Goal: Contribute content: Contribute content

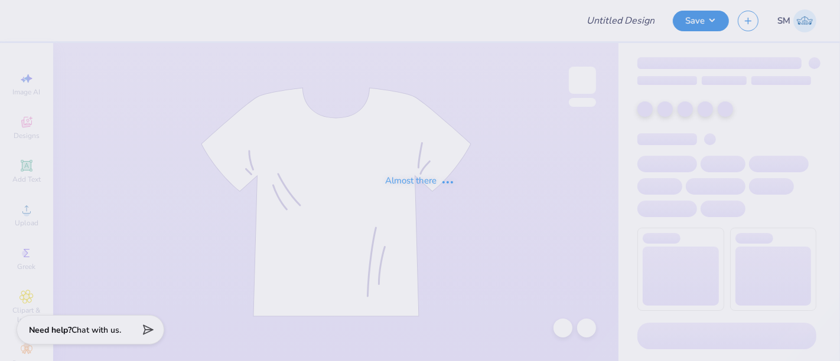
type input "Final Q zip Design"
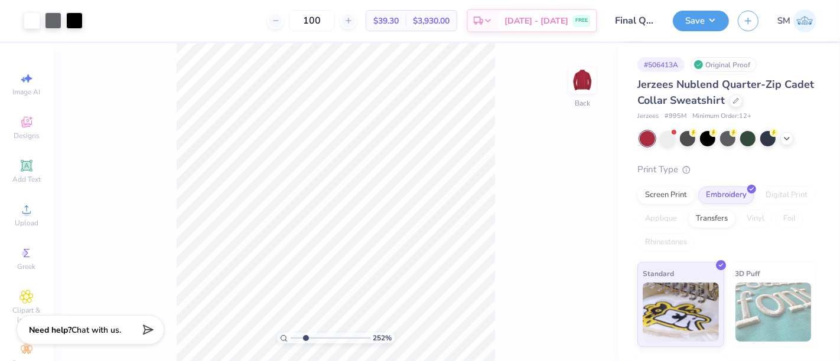
drag, startPoint x: 292, startPoint y: 340, endPoint x: 305, endPoint y: 340, distance: 13.6
type input "2.52"
click at [305, 340] on input "range" at bounding box center [331, 338] width 80 height 11
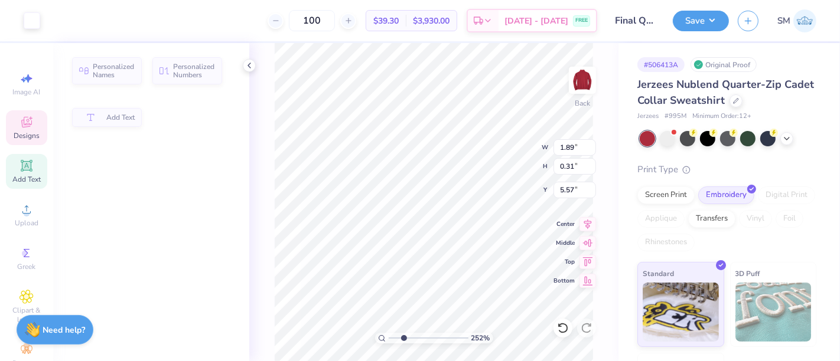
type input "1.89"
type input "0.31"
type input "5.57"
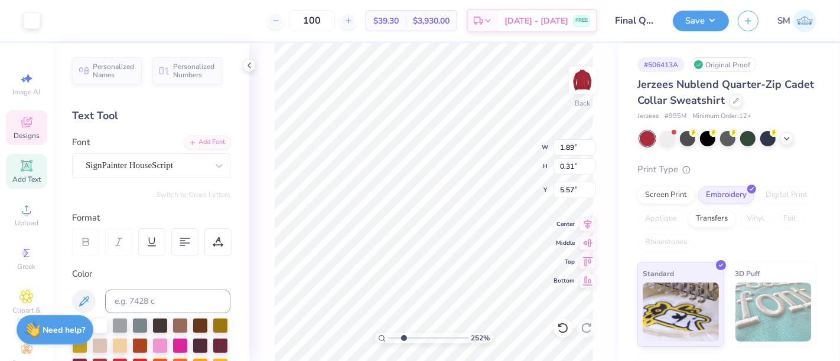
scroll to position [11, 1]
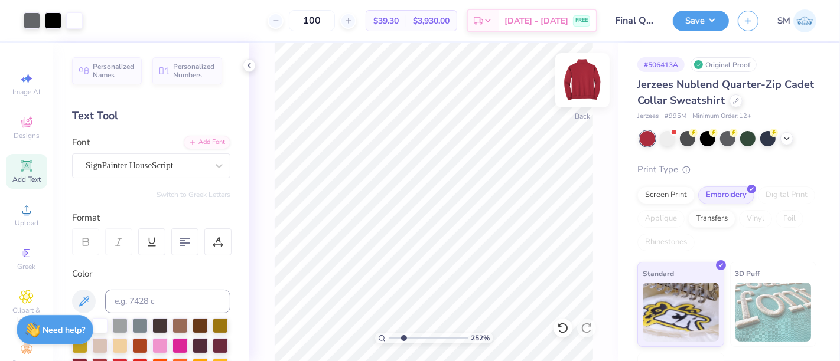
click at [591, 87] on img at bounding box center [582, 80] width 47 height 47
click at [584, 80] on img at bounding box center [582, 80] width 47 height 47
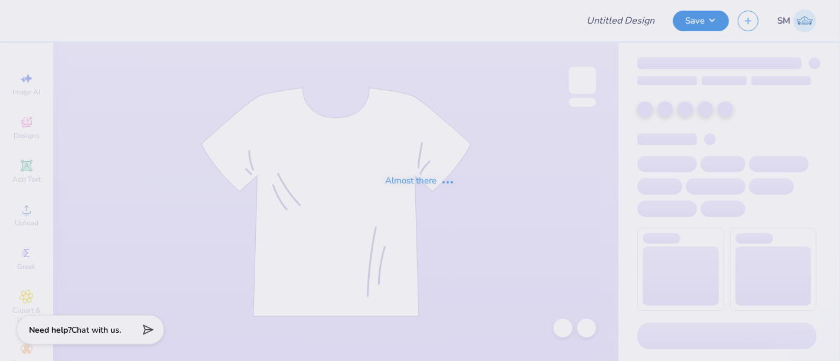
type input "Final Q zip Design"
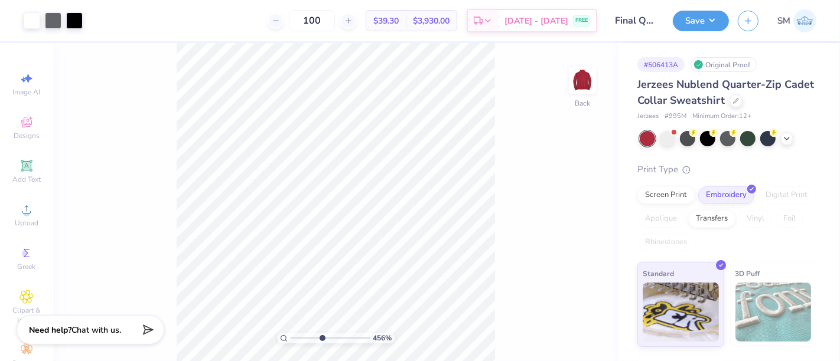
drag, startPoint x: 314, startPoint y: 336, endPoint x: 321, endPoint y: 336, distance: 7.7
type input "4.51"
click at [321, 336] on input "range" at bounding box center [331, 338] width 80 height 11
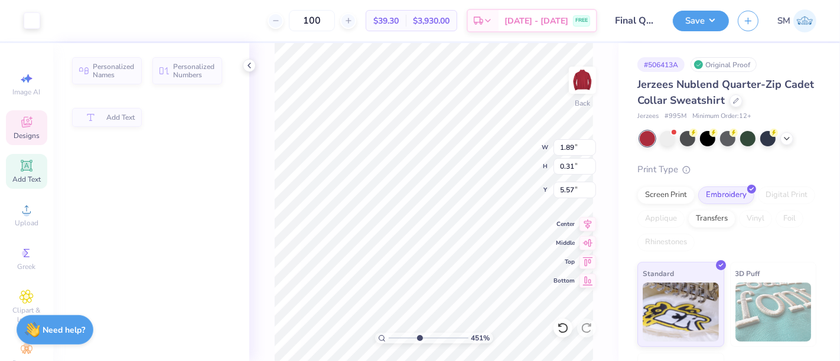
type input "1.89"
type input "0.31"
type input "5.57"
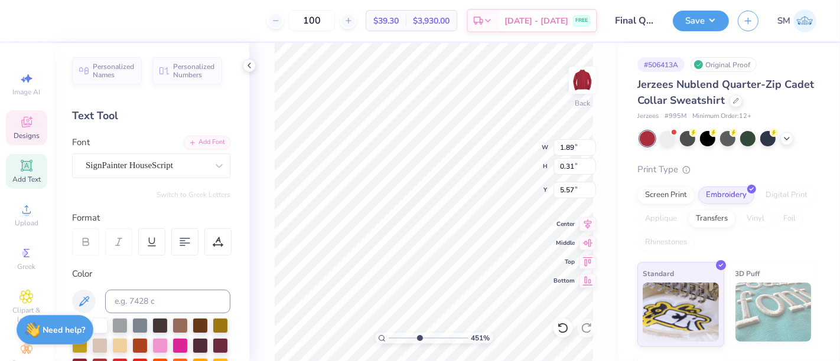
scroll to position [11, 1]
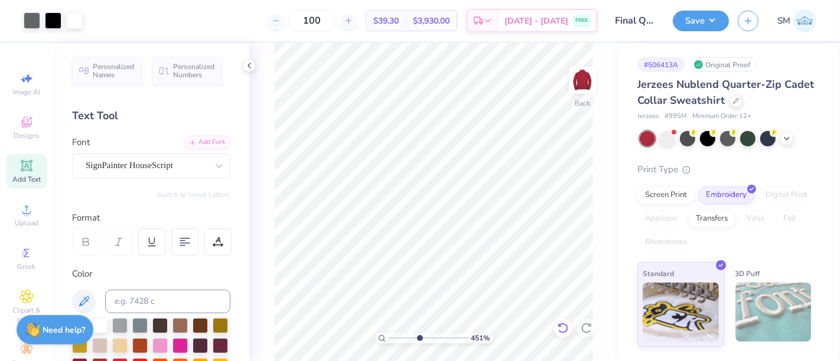
drag, startPoint x: 558, startPoint y: 325, endPoint x: 565, endPoint y: 328, distance: 7.4
click at [559, 326] on icon at bounding box center [563, 328] width 12 height 12
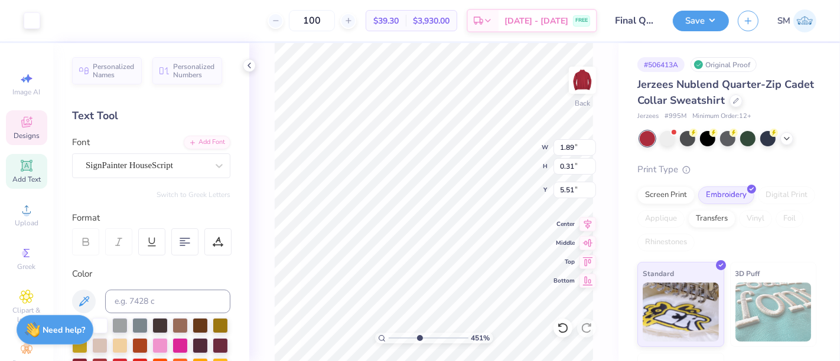
type input "1.89"
type input "0.31"
type input "5.51"
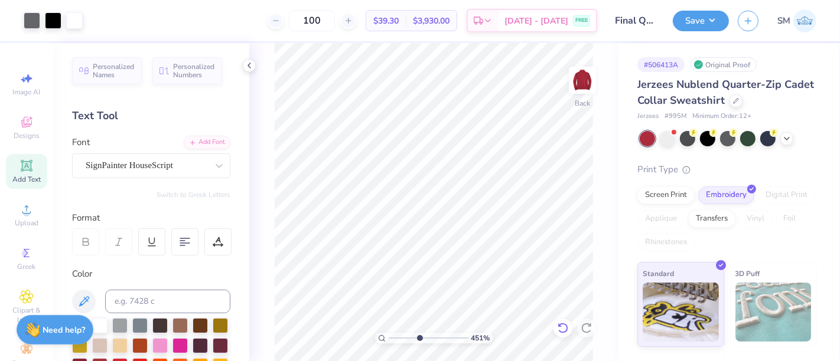
click at [560, 325] on icon at bounding box center [563, 328] width 12 height 12
click at [560, 330] on icon at bounding box center [563, 328] width 12 height 12
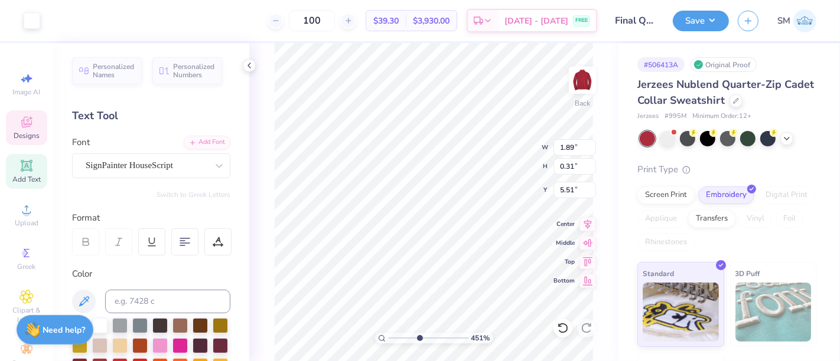
type input "5.51"
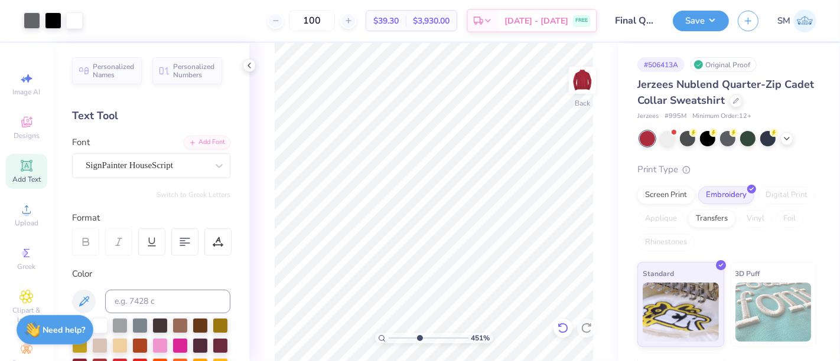
click at [558, 330] on icon at bounding box center [563, 328] width 12 height 12
click at [563, 325] on icon at bounding box center [563, 328] width 10 height 11
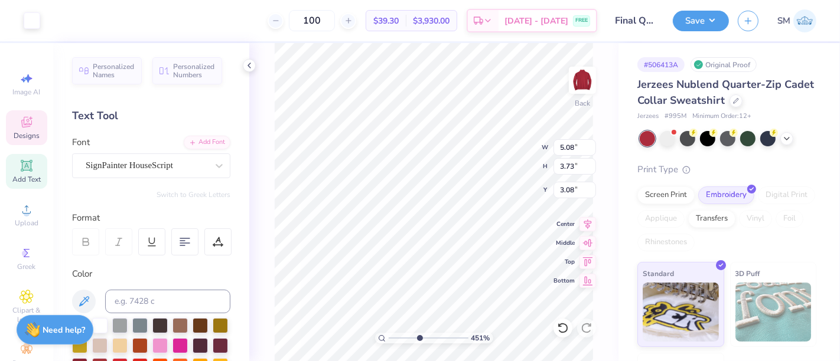
type input "3.08"
type input "1.89"
type input "0.31"
type input "5.51"
click at [563, 325] on icon at bounding box center [563, 328] width 12 height 12
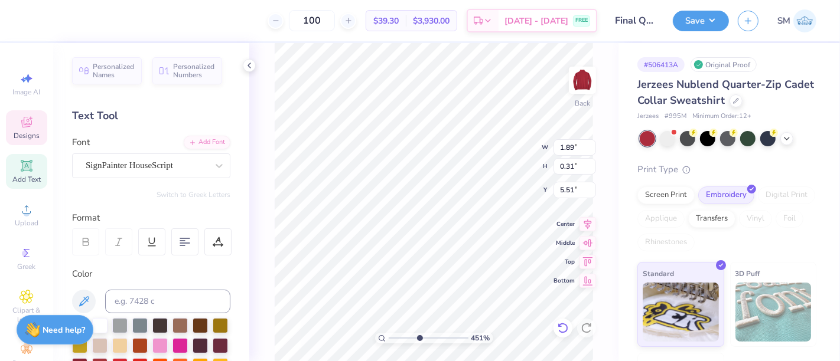
click at [563, 325] on icon at bounding box center [563, 328] width 12 height 12
click at [562, 328] on icon at bounding box center [563, 328] width 12 height 12
click at [562, 329] on icon at bounding box center [563, 328] width 12 height 12
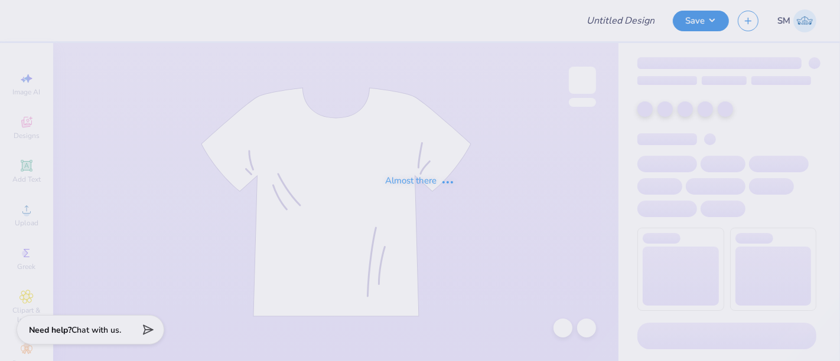
type input "2025 Merch for SASE"
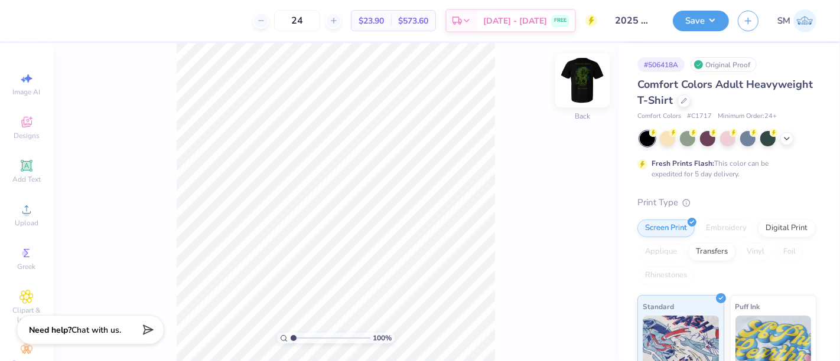
click at [588, 78] on img at bounding box center [582, 80] width 47 height 47
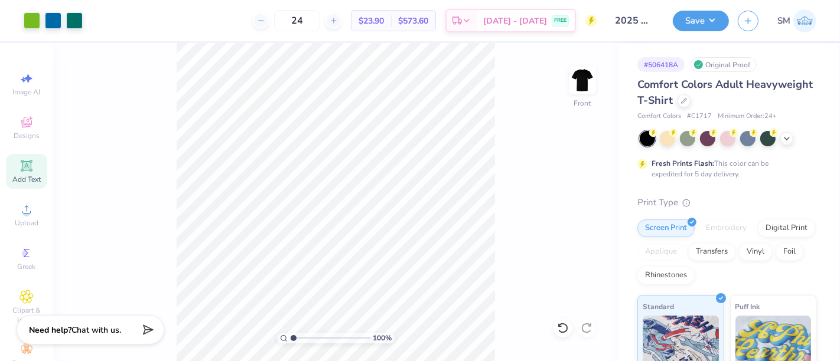
click at [24, 171] on icon at bounding box center [26, 166] width 14 height 14
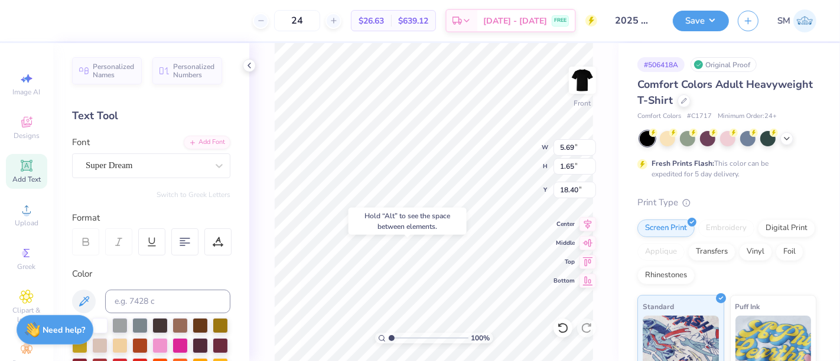
type input "18.40"
type textarea "Tempe, AZ"
click at [149, 302] on input at bounding box center [167, 302] width 125 height 24
type input "368 c"
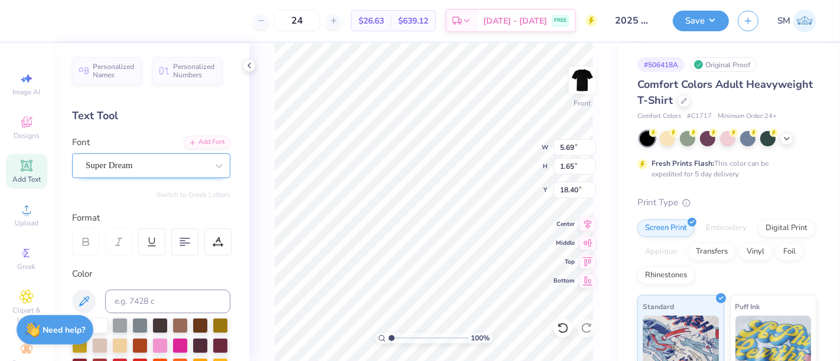
click at [123, 161] on div "Super Dream" at bounding box center [146, 166] width 124 height 18
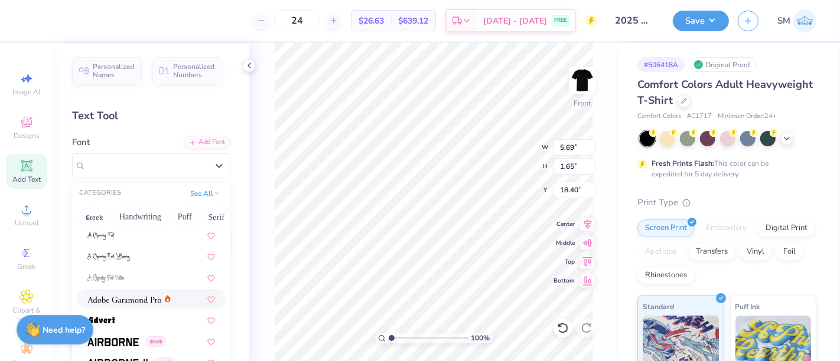
scroll to position [109, 0]
click at [135, 301] on img at bounding box center [124, 299] width 74 height 8
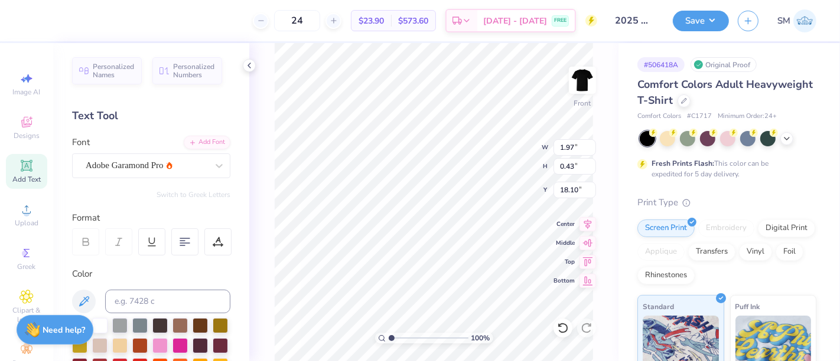
type input "1.97"
type input "0.43"
type input "19.12"
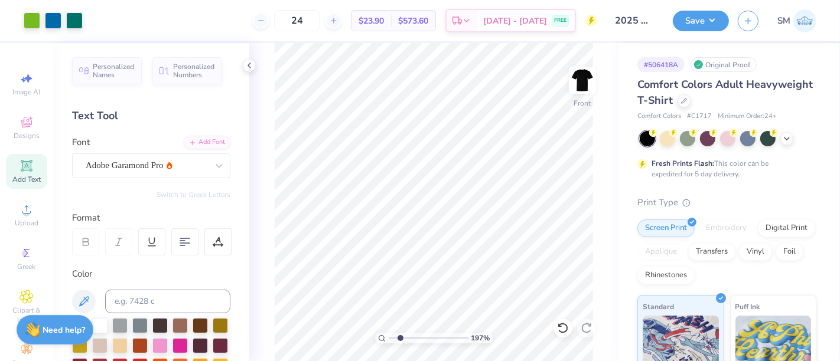
drag, startPoint x: 390, startPoint y: 340, endPoint x: 400, endPoint y: 339, distance: 9.5
type input "2.08"
click at [400, 339] on input "range" at bounding box center [429, 338] width 80 height 11
click at [702, 24] on button "Save" at bounding box center [701, 19] width 56 height 21
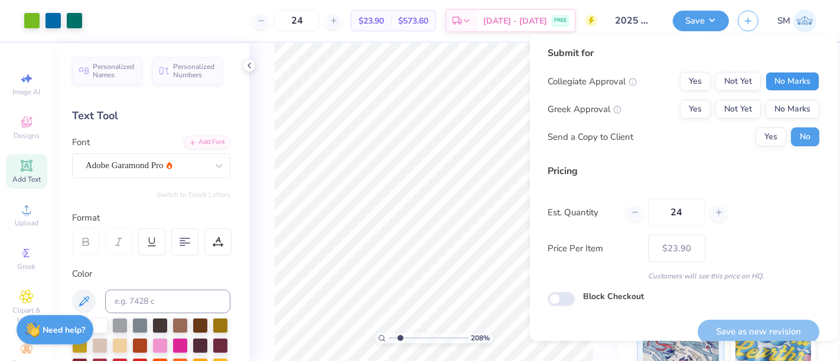
click at [778, 76] on button "No Marks" at bounding box center [792, 81] width 54 height 19
click at [772, 107] on button "No Marks" at bounding box center [792, 109] width 54 height 19
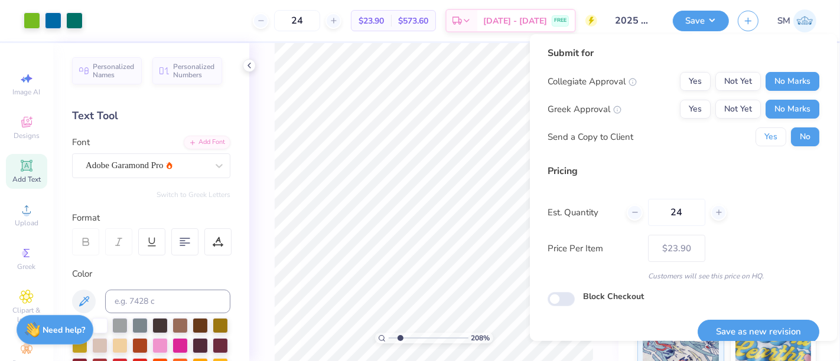
drag, startPoint x: 761, startPoint y: 135, endPoint x: 760, endPoint y: 174, distance: 39.6
click at [761, 139] on button "Yes" at bounding box center [770, 137] width 31 height 19
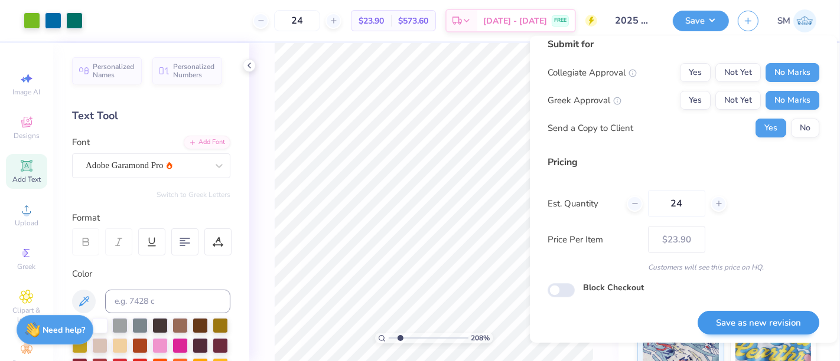
scroll to position [13, 0]
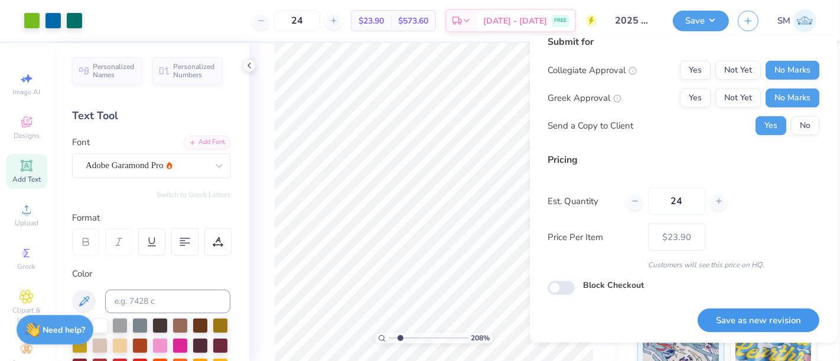
click at [757, 319] on button "Save as new revision" at bounding box center [759, 321] width 122 height 24
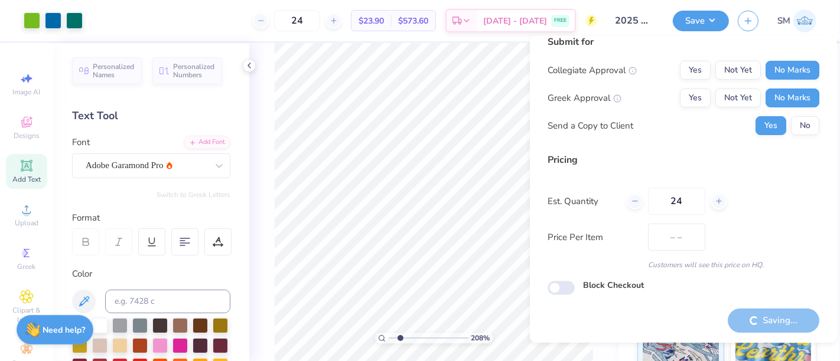
type input "$23.90"
